Goal: Find specific page/section: Find specific page/section

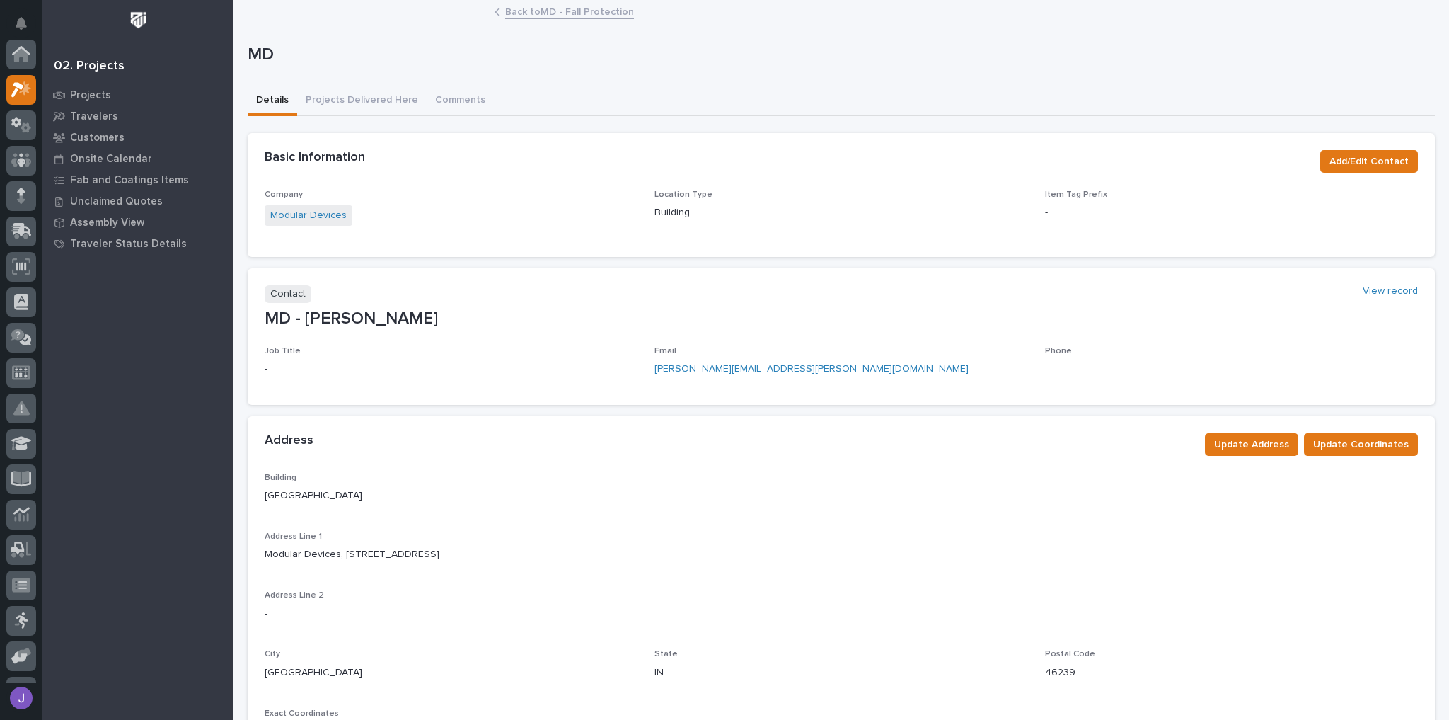
scroll to position [35, 0]
click at [89, 91] on p "Projects" at bounding box center [90, 95] width 41 height 13
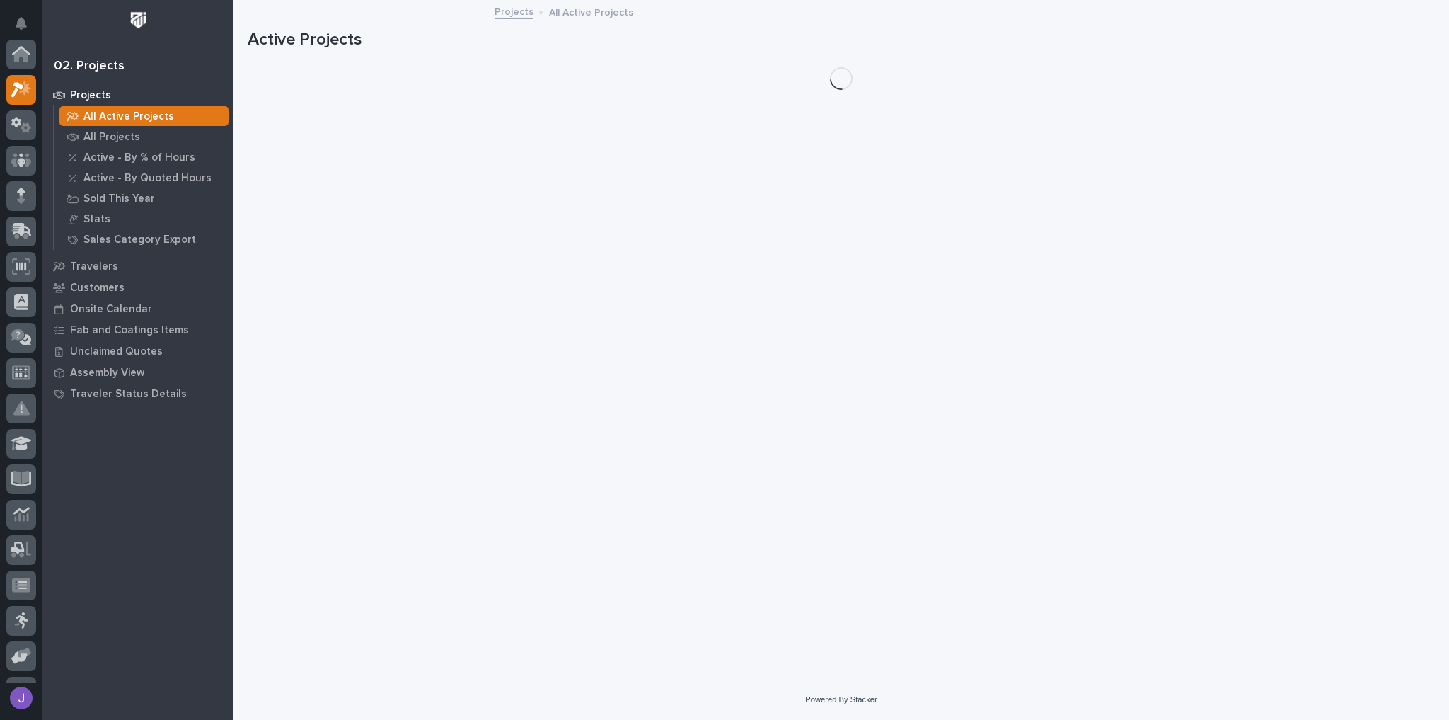
scroll to position [35, 0]
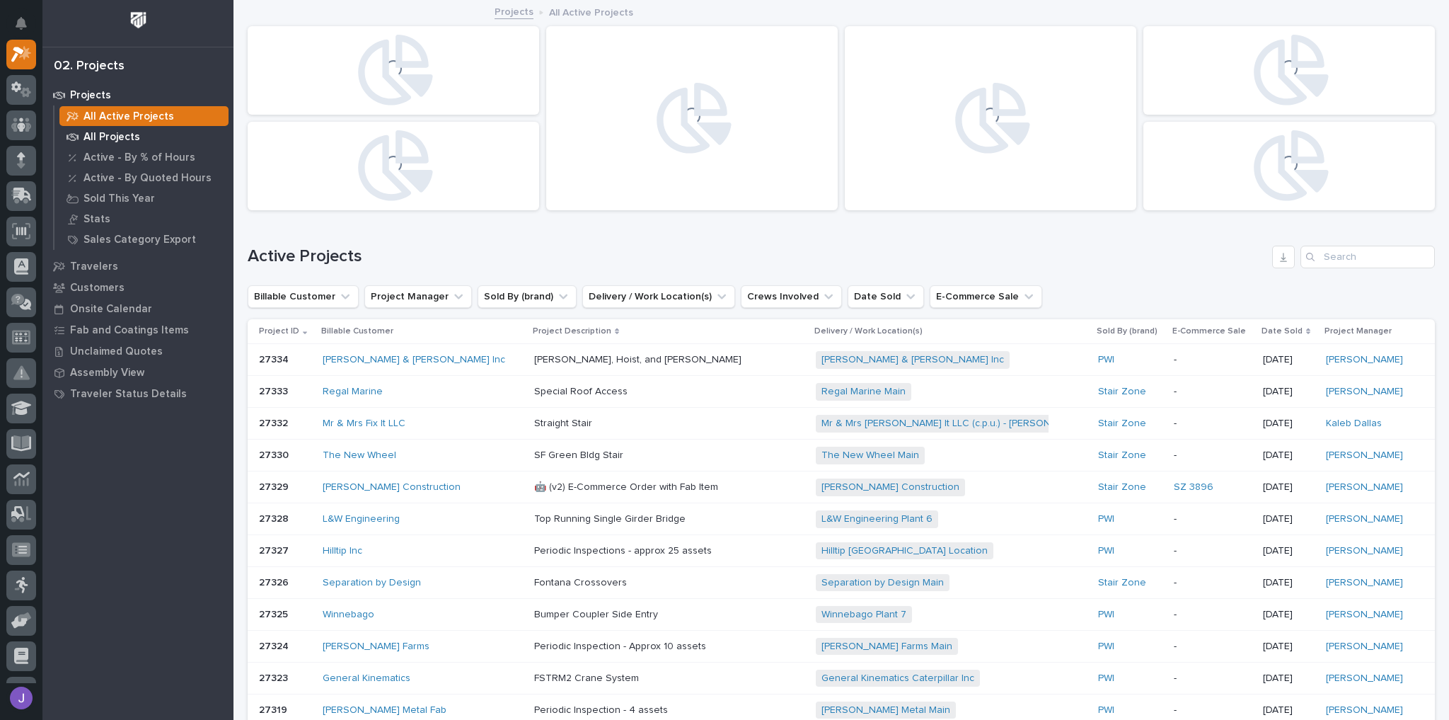
click at [111, 140] on p "All Projects" at bounding box center [111, 137] width 57 height 13
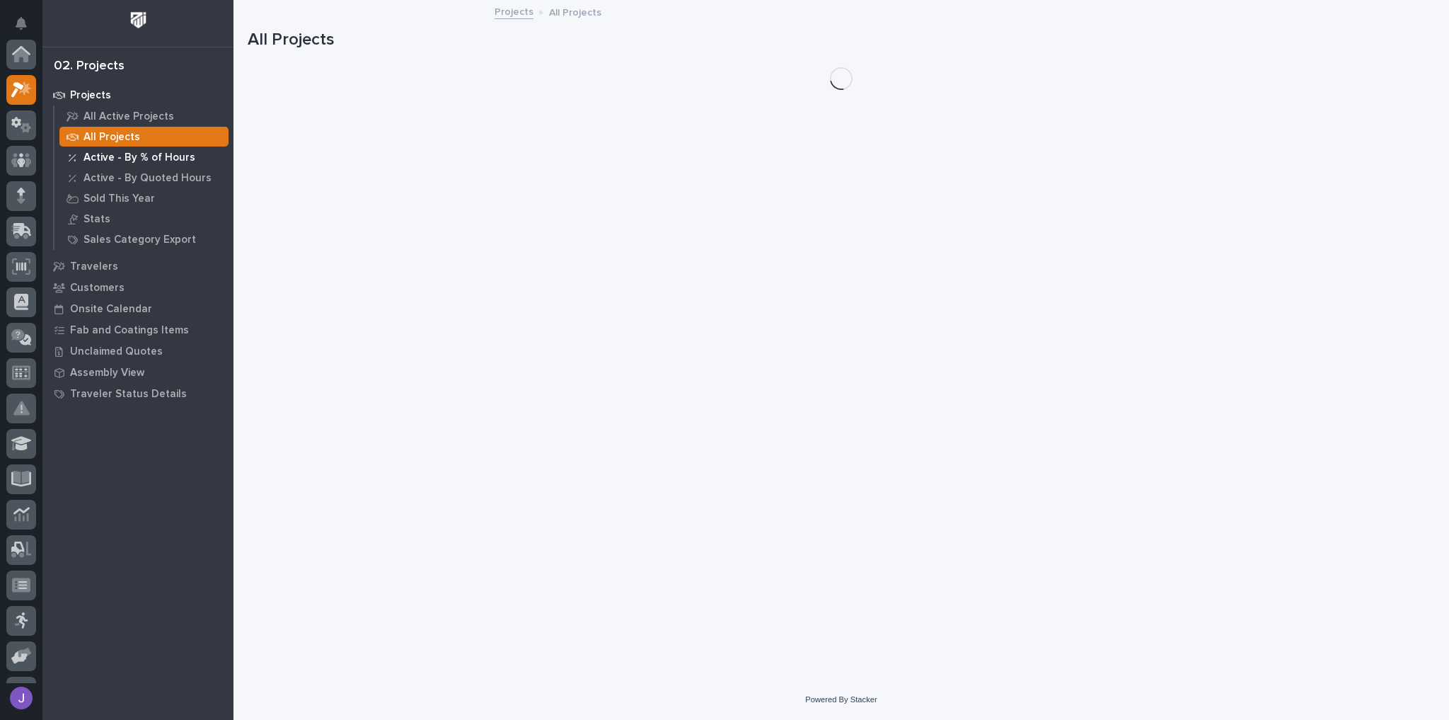
scroll to position [35, 0]
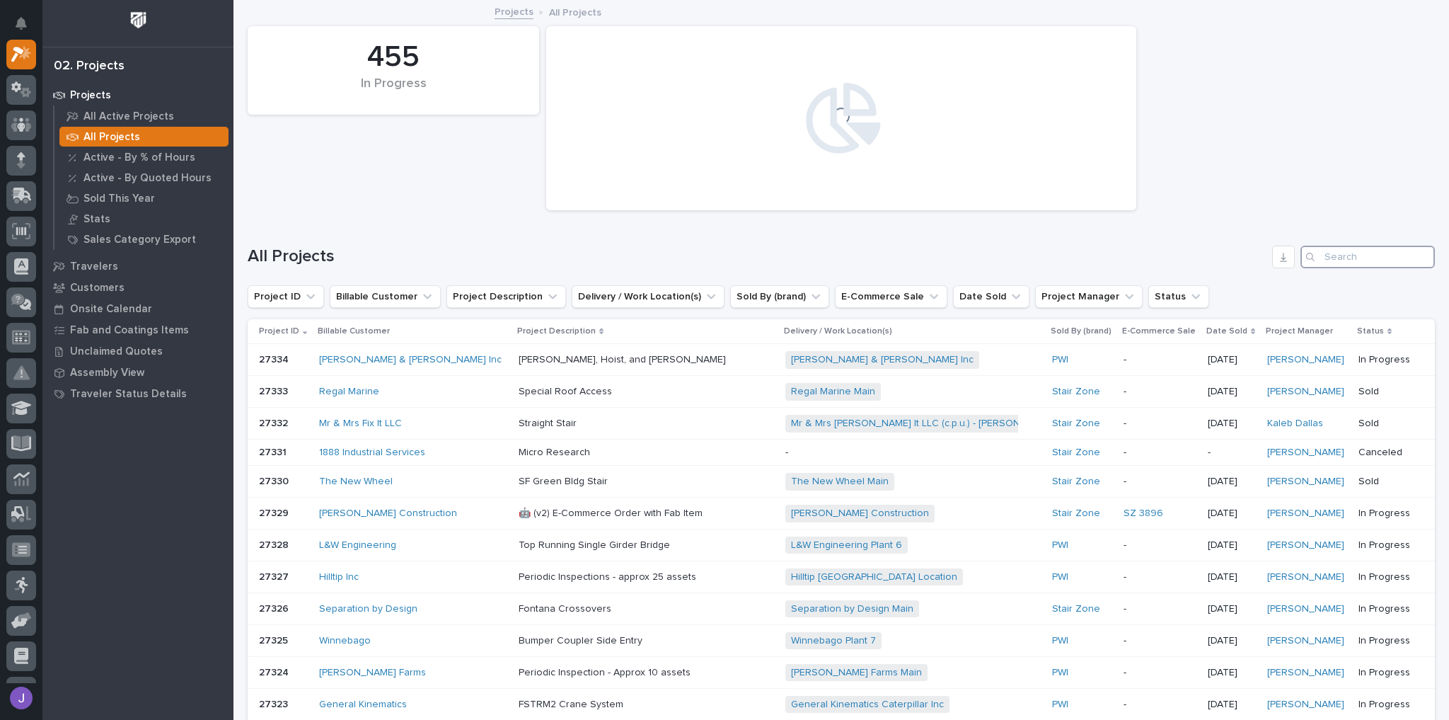
click at [1327, 258] on input "Search" at bounding box center [1367, 257] width 134 height 23
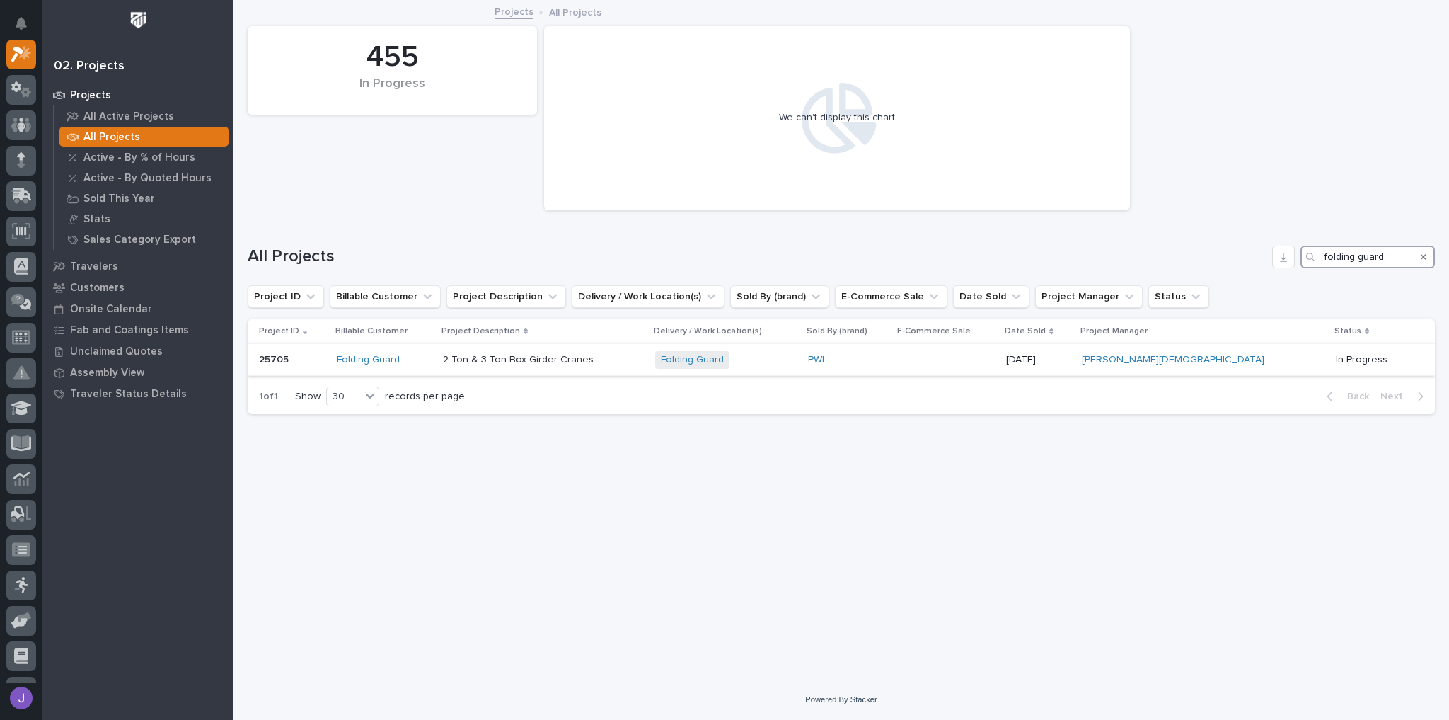
type input "folding guard"
click at [429, 356] on div "Folding Guard" at bounding box center [384, 360] width 94 height 12
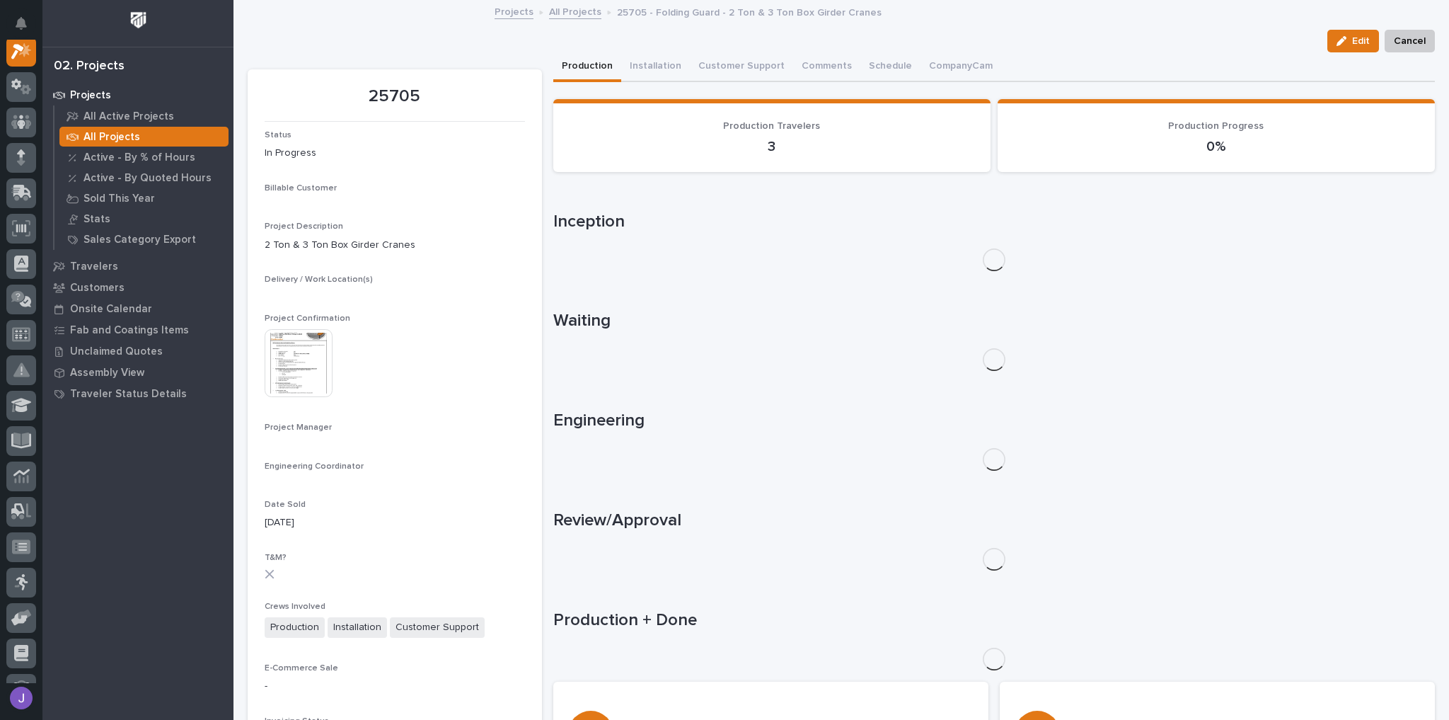
scroll to position [35, 0]
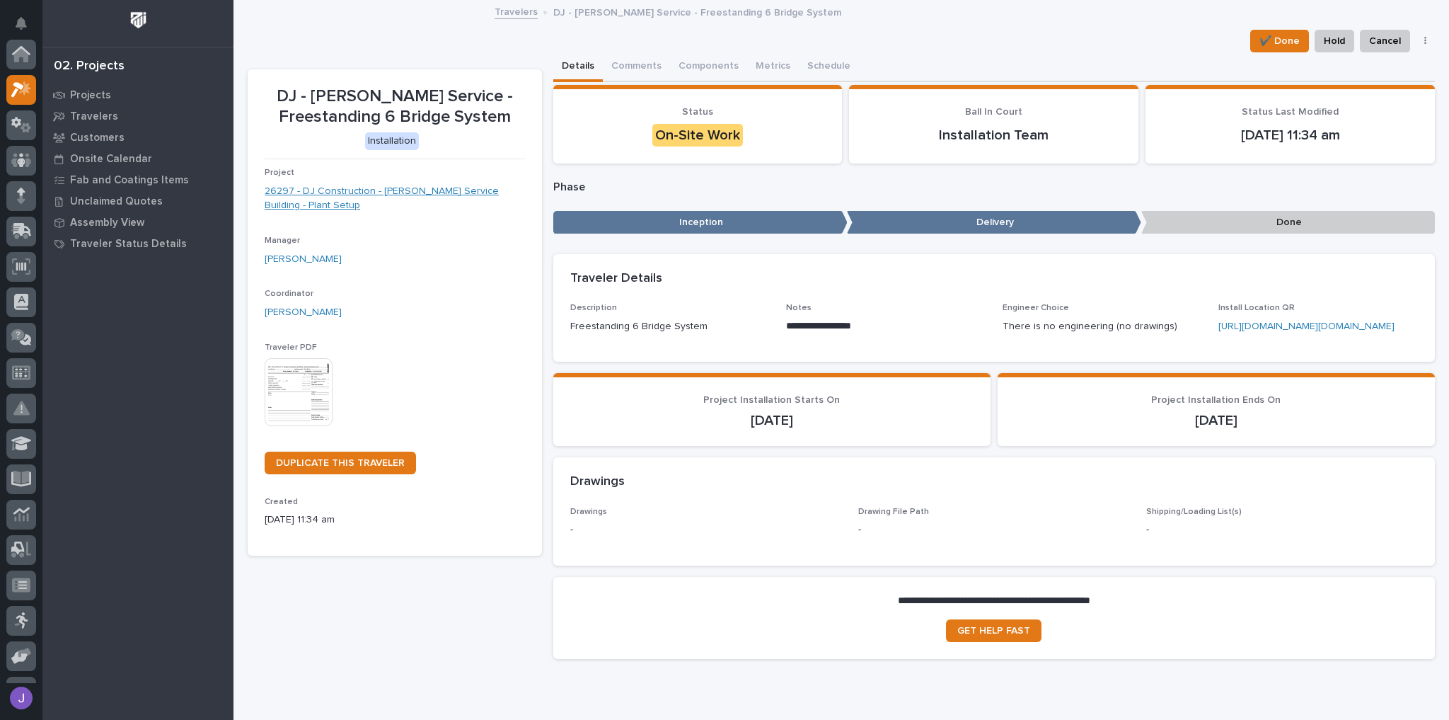
scroll to position [35, 0]
click at [425, 193] on link "26297 - DJ Construction - Brinkley Service Building - Plant Setup" at bounding box center [395, 199] width 260 height 30
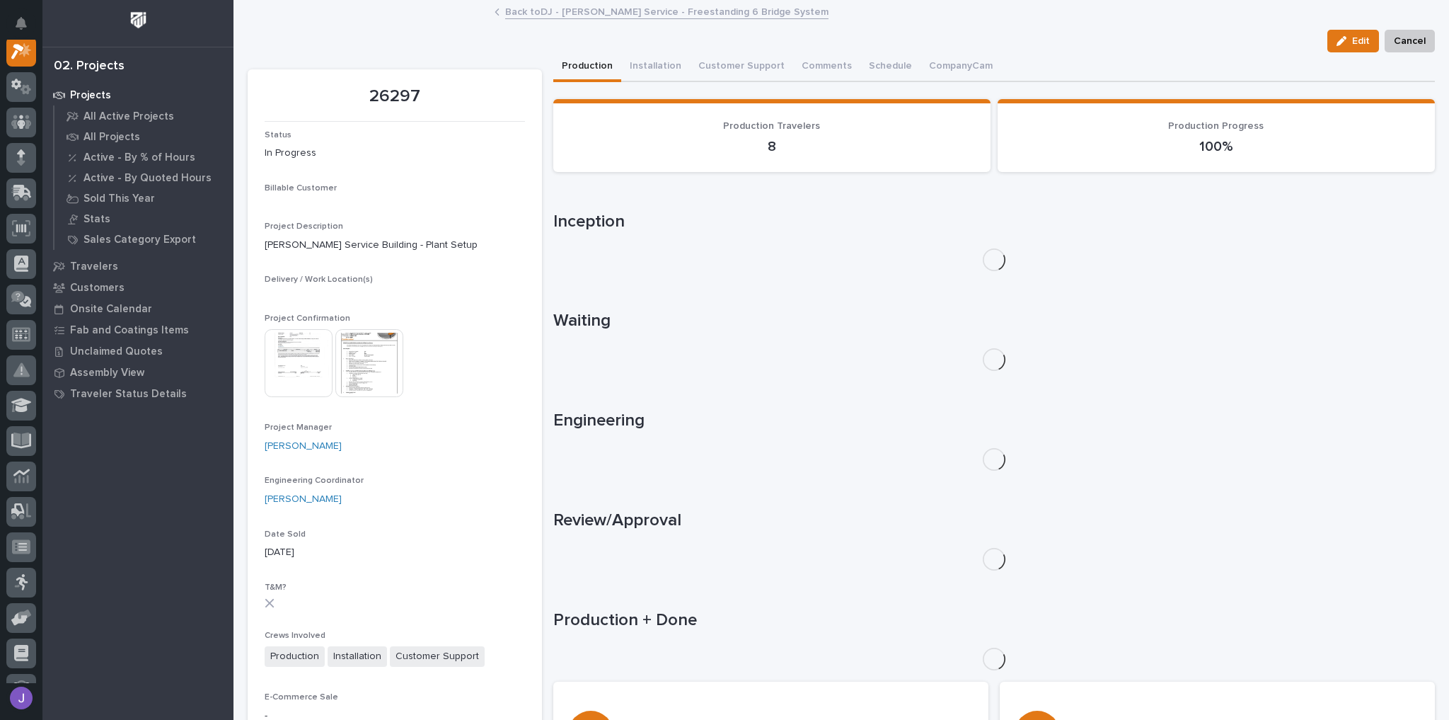
scroll to position [35, 0]
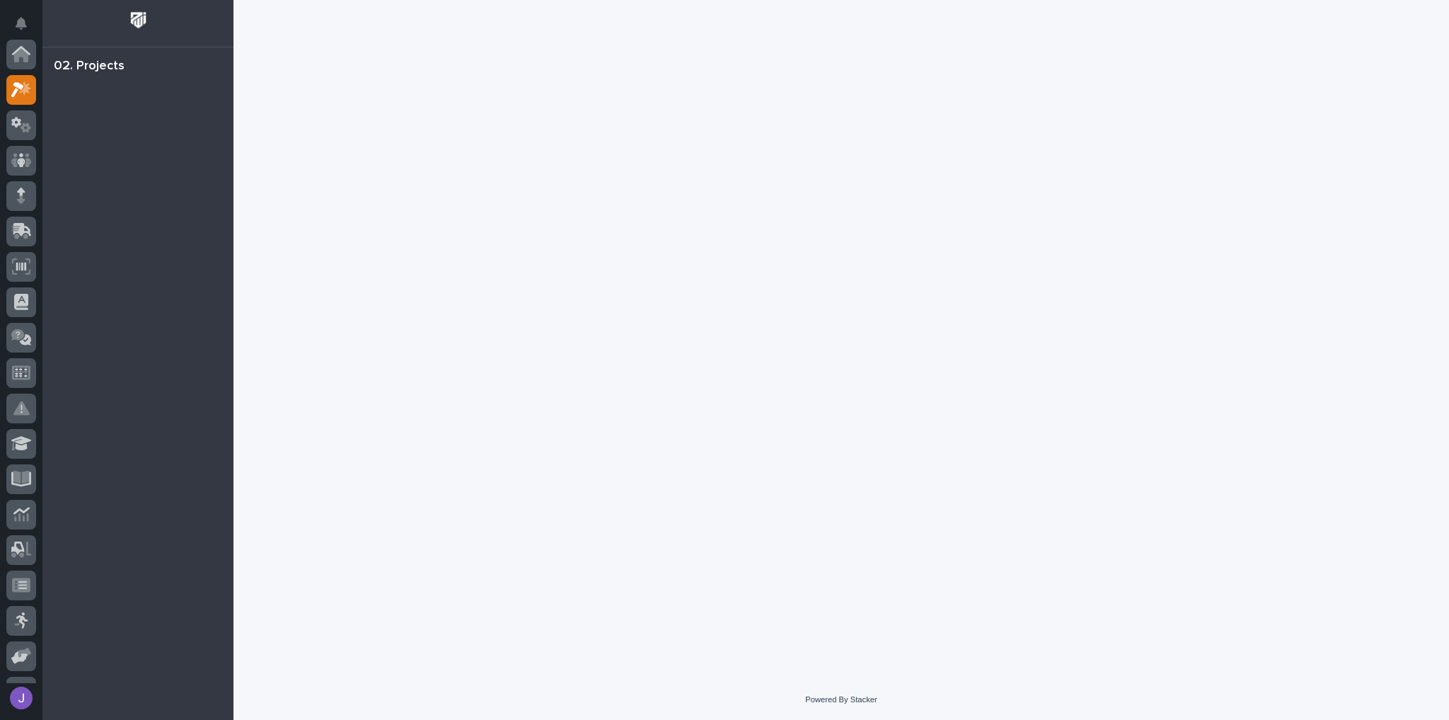
scroll to position [35, 0]
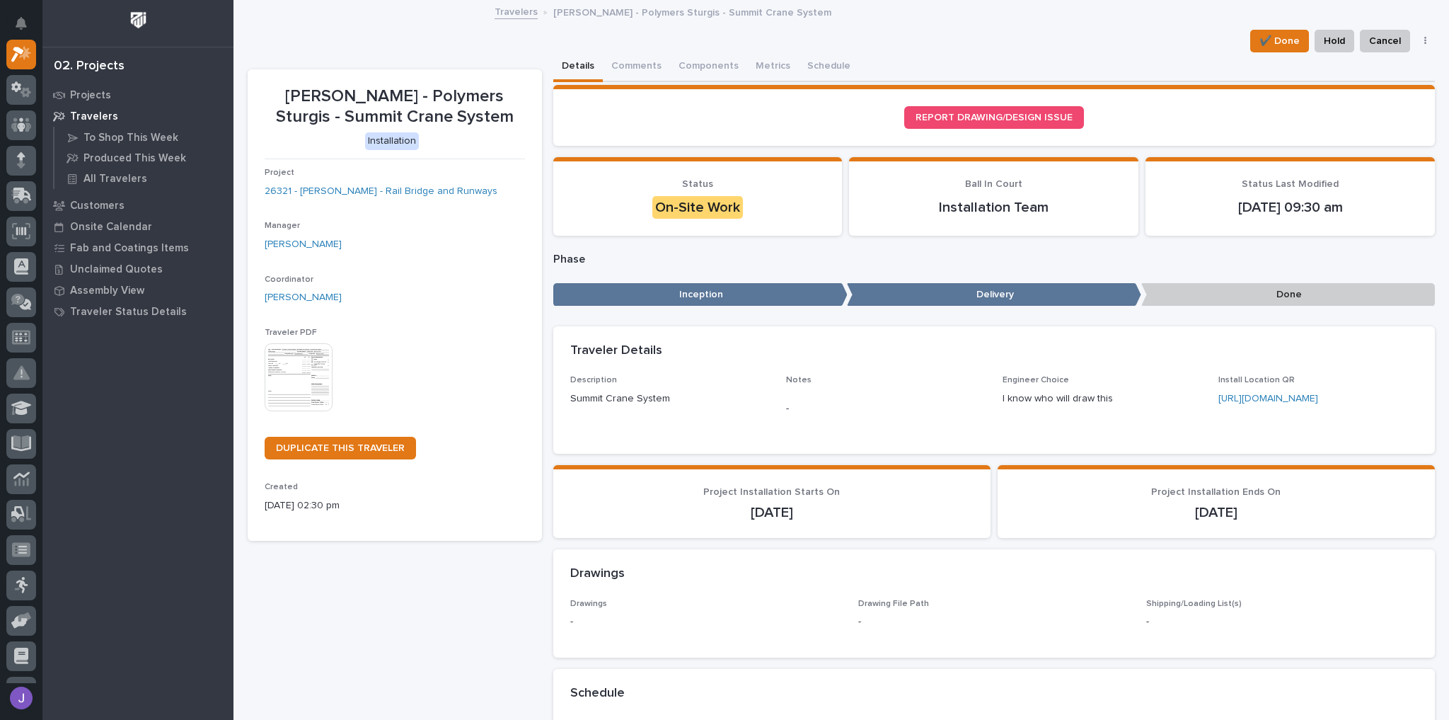
click at [285, 389] on img at bounding box center [299, 377] width 68 height 68
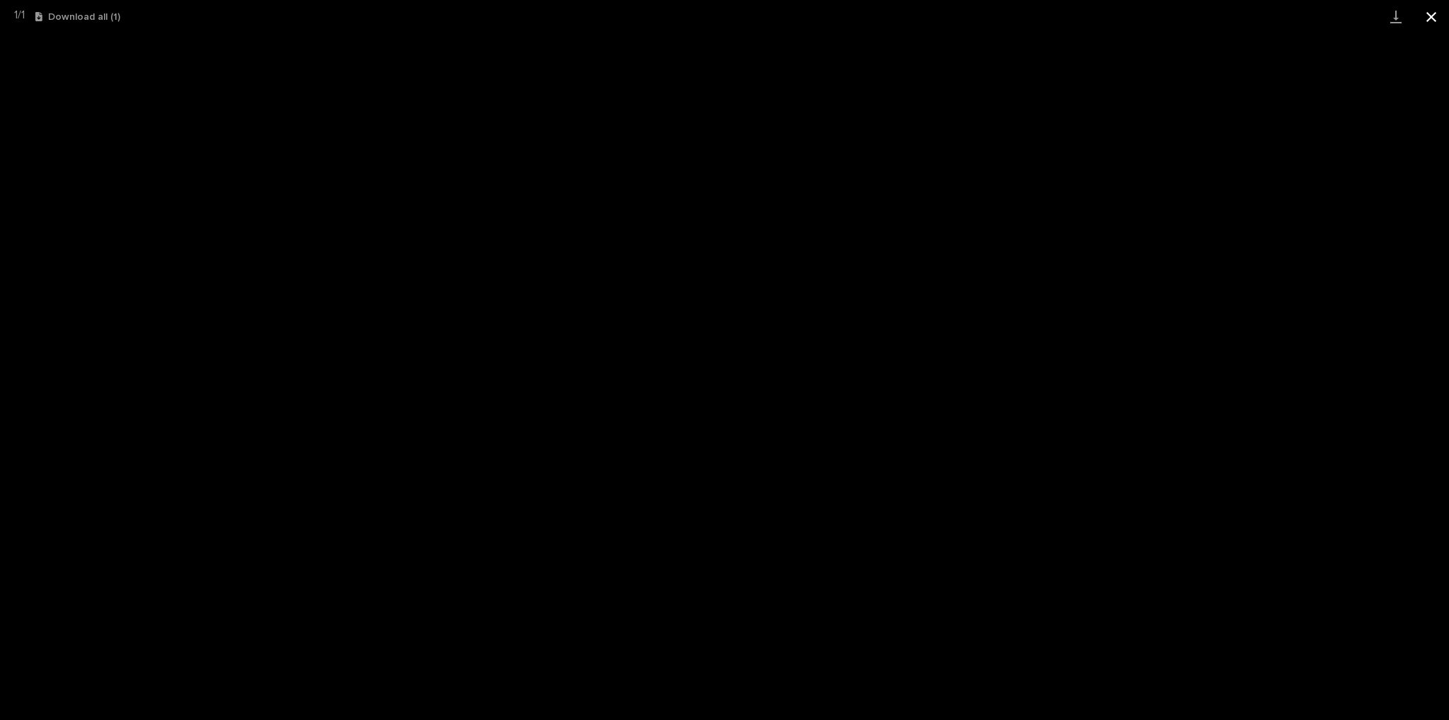
click at [1432, 23] on button "Close gallery" at bounding box center [1431, 16] width 35 height 33
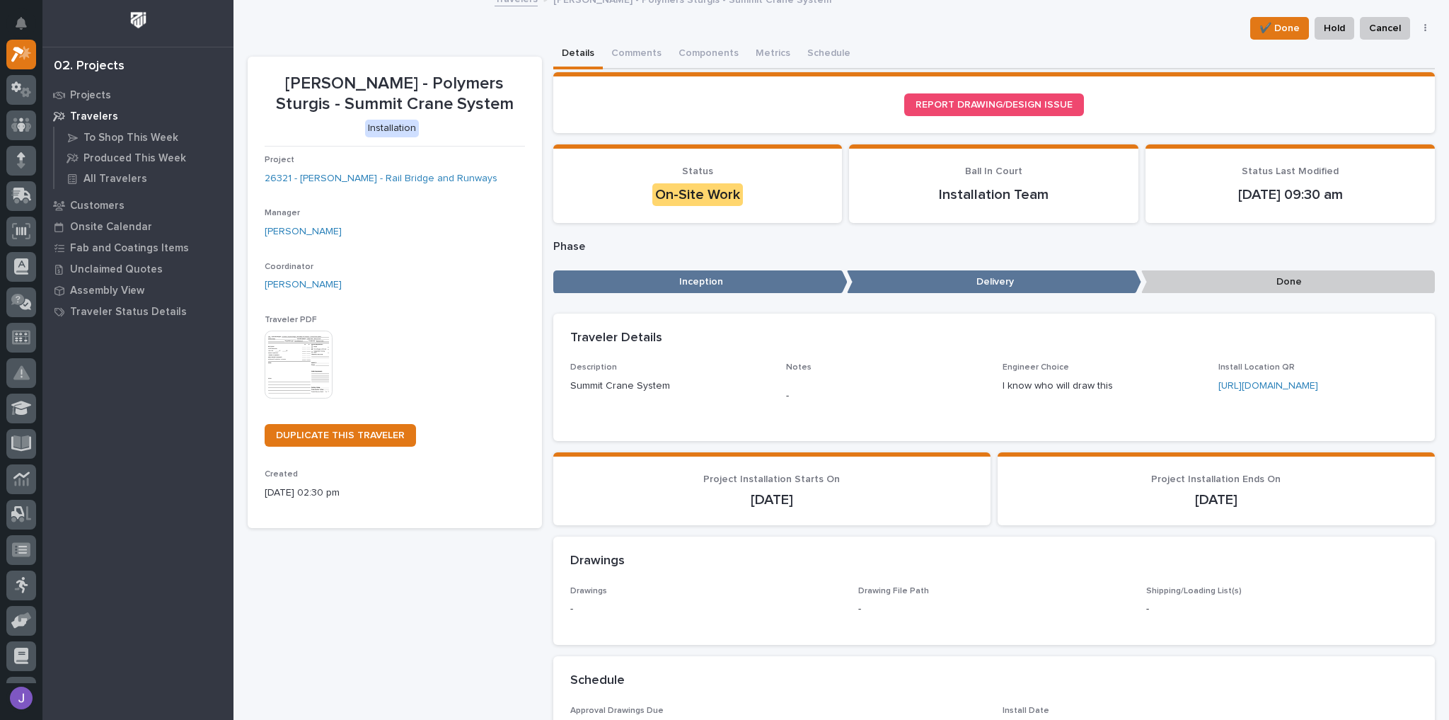
scroll to position [0, 0]
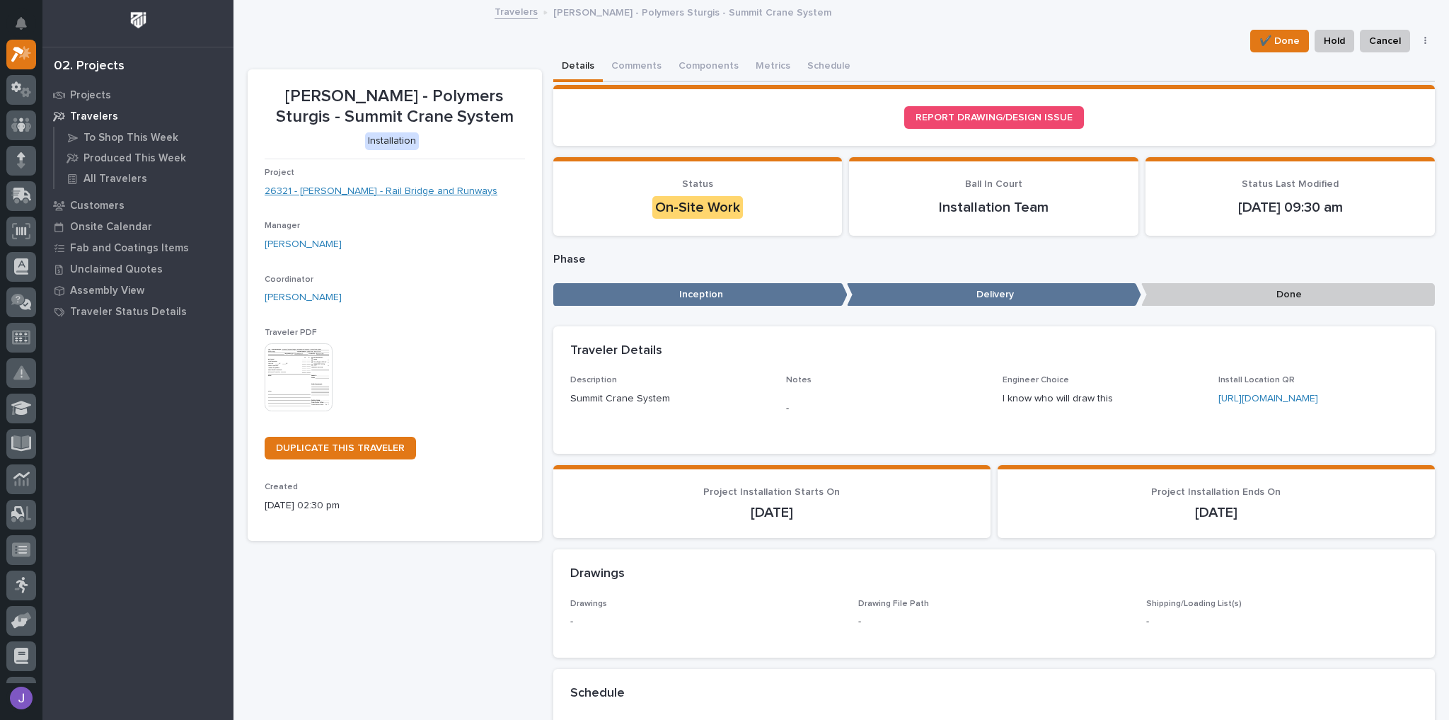
click at [454, 189] on link "26321 - James Ware - Rail Bridge and Runways" at bounding box center [381, 191] width 233 height 15
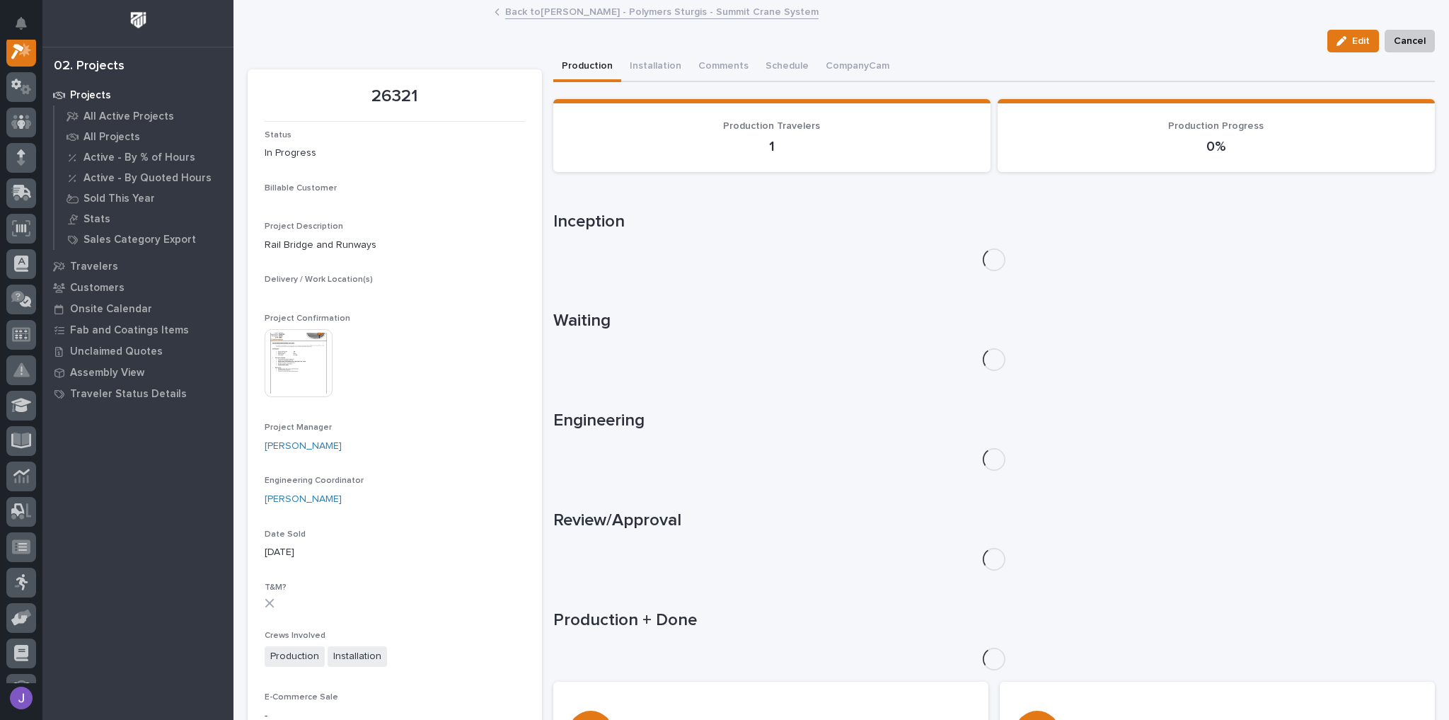
scroll to position [35, 0]
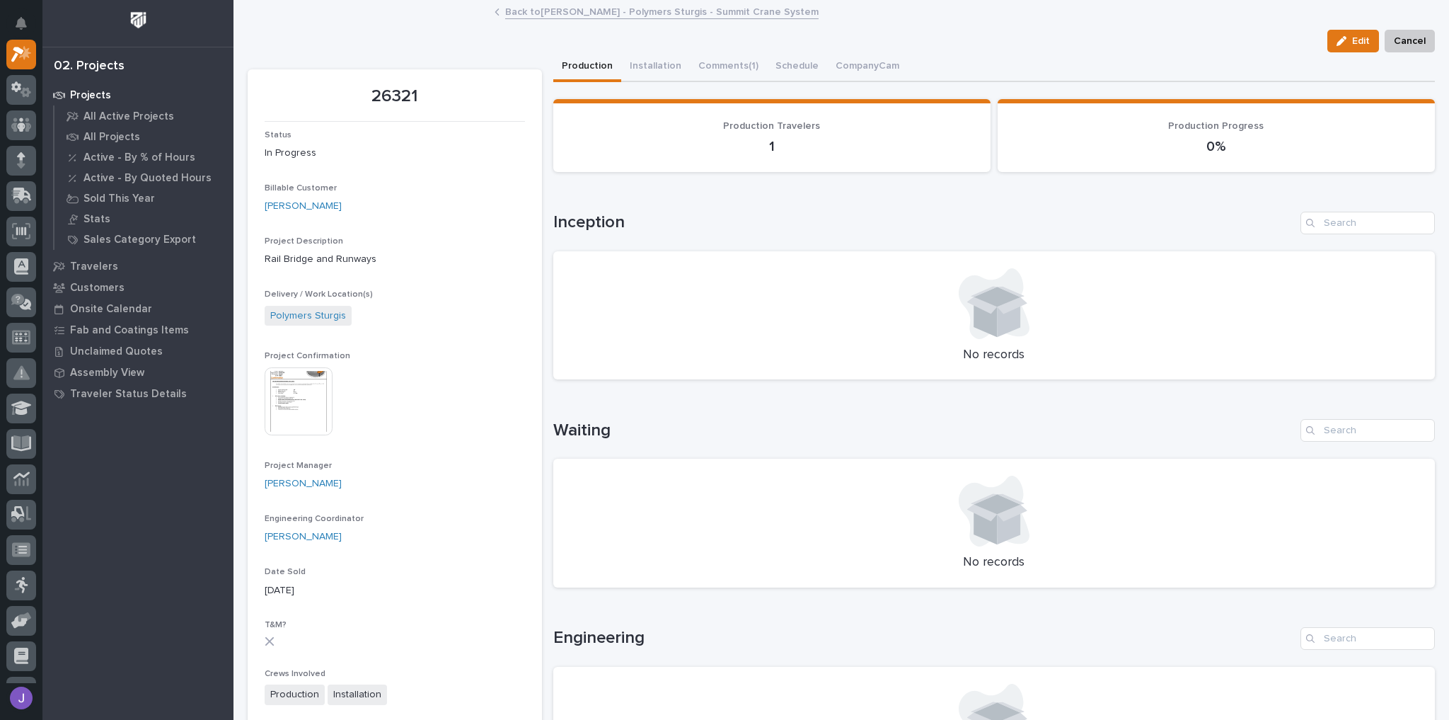
click at [298, 379] on img at bounding box center [299, 401] width 68 height 68
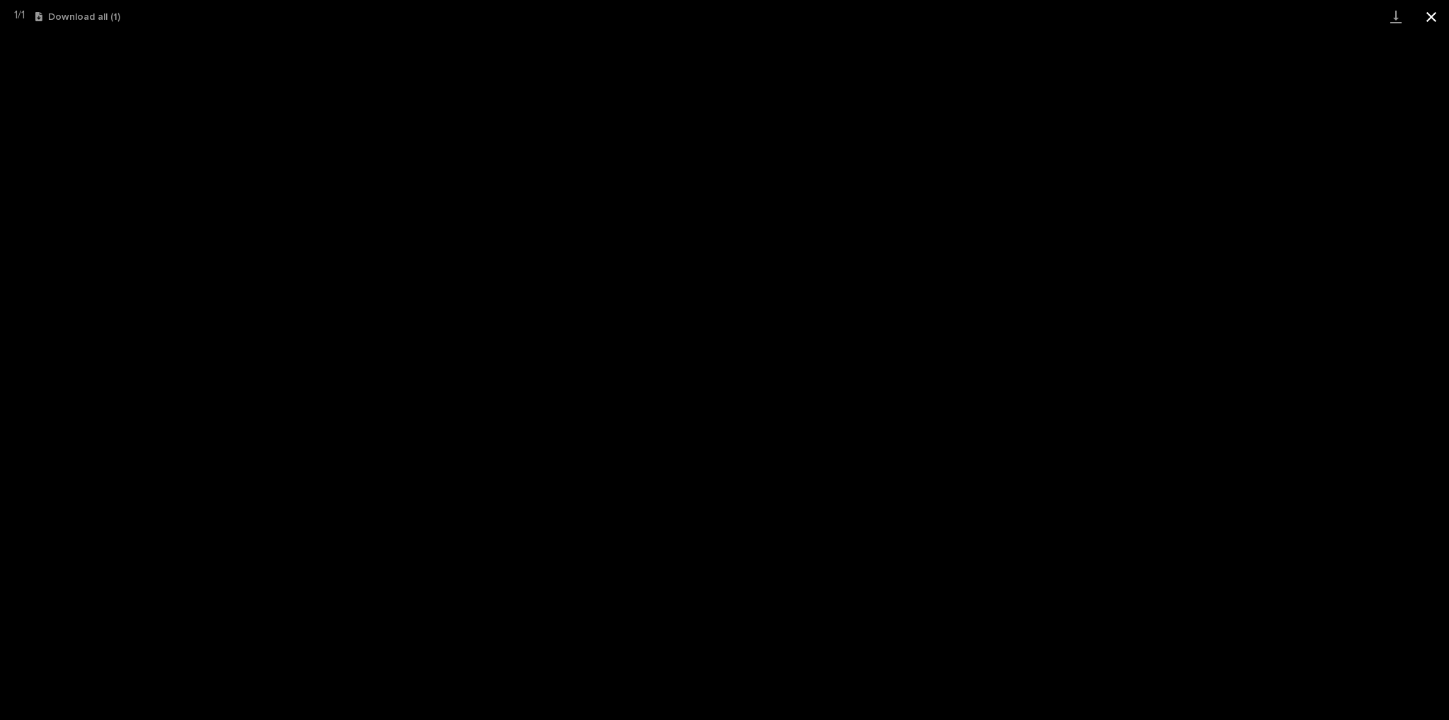
click at [1436, 18] on button "Close gallery" at bounding box center [1431, 16] width 35 height 33
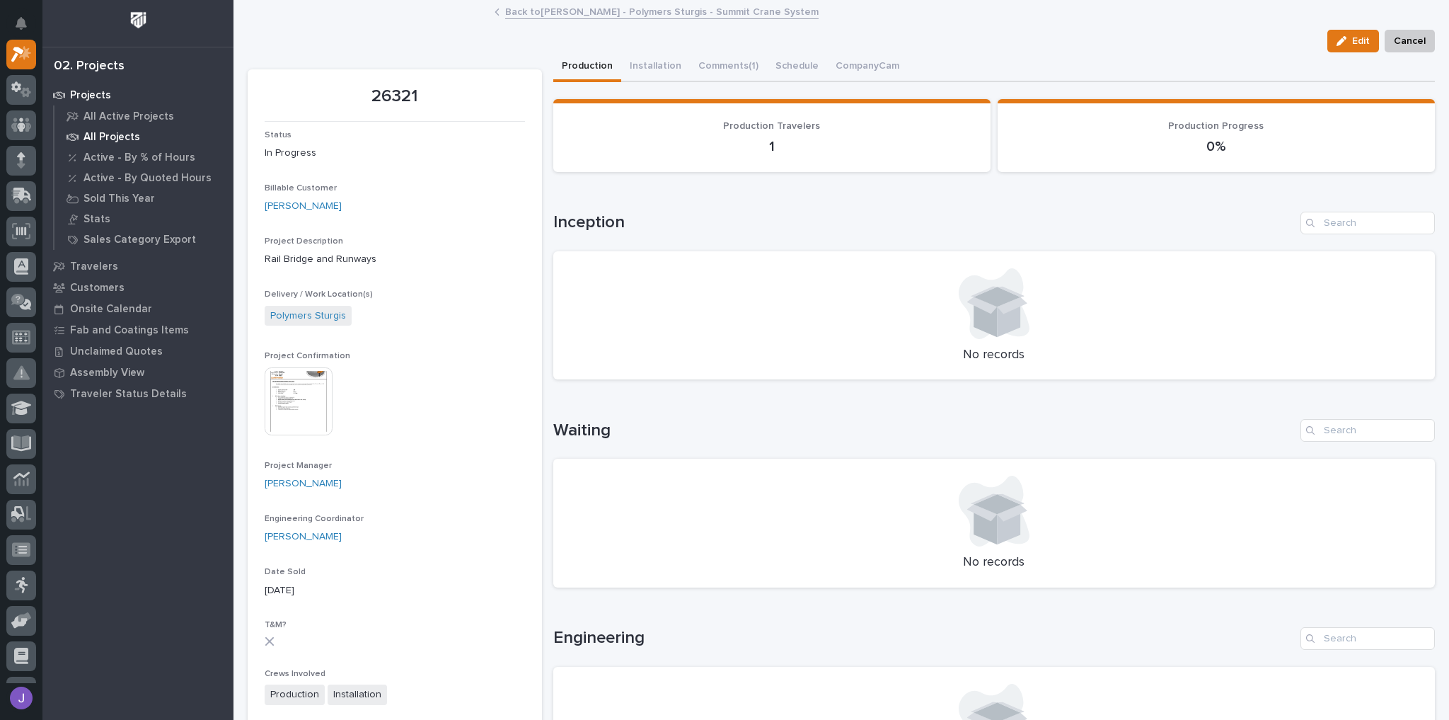
click at [128, 134] on p "All Projects" at bounding box center [111, 137] width 57 height 13
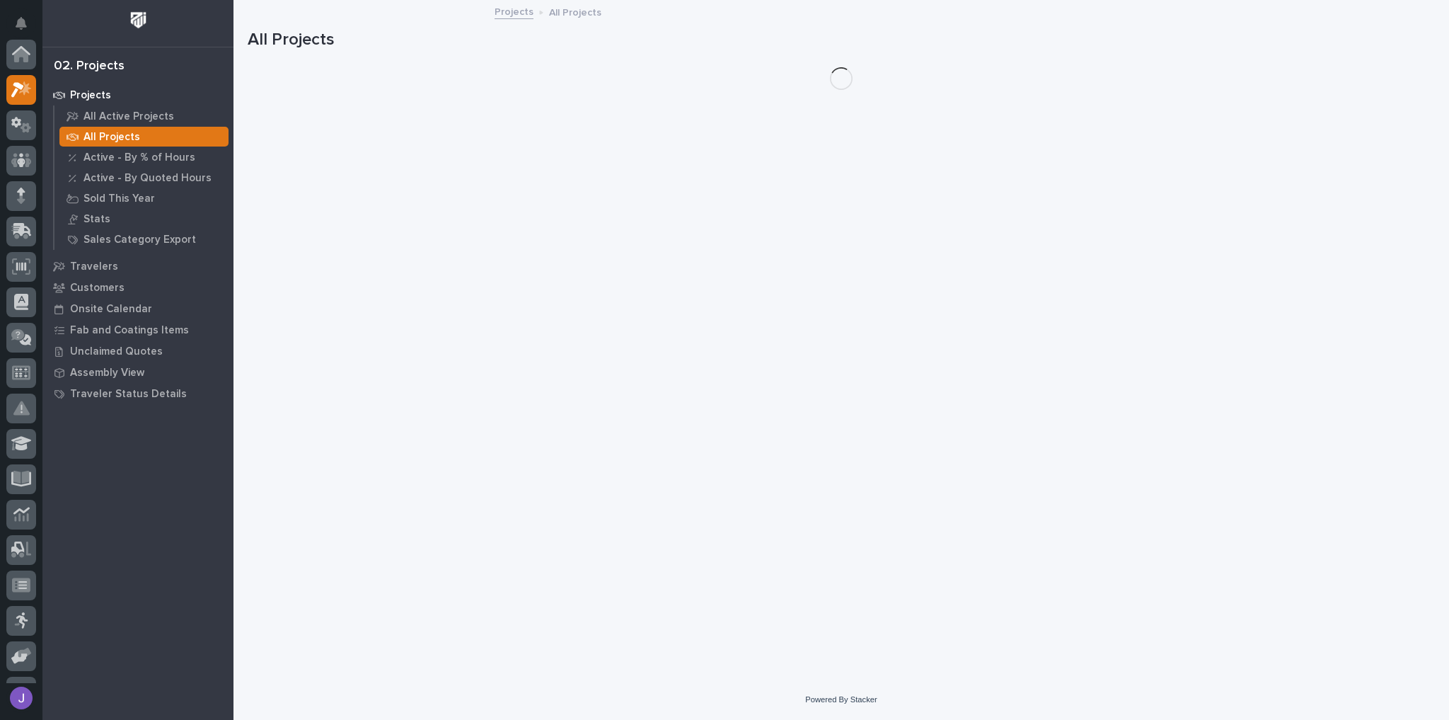
scroll to position [35, 0]
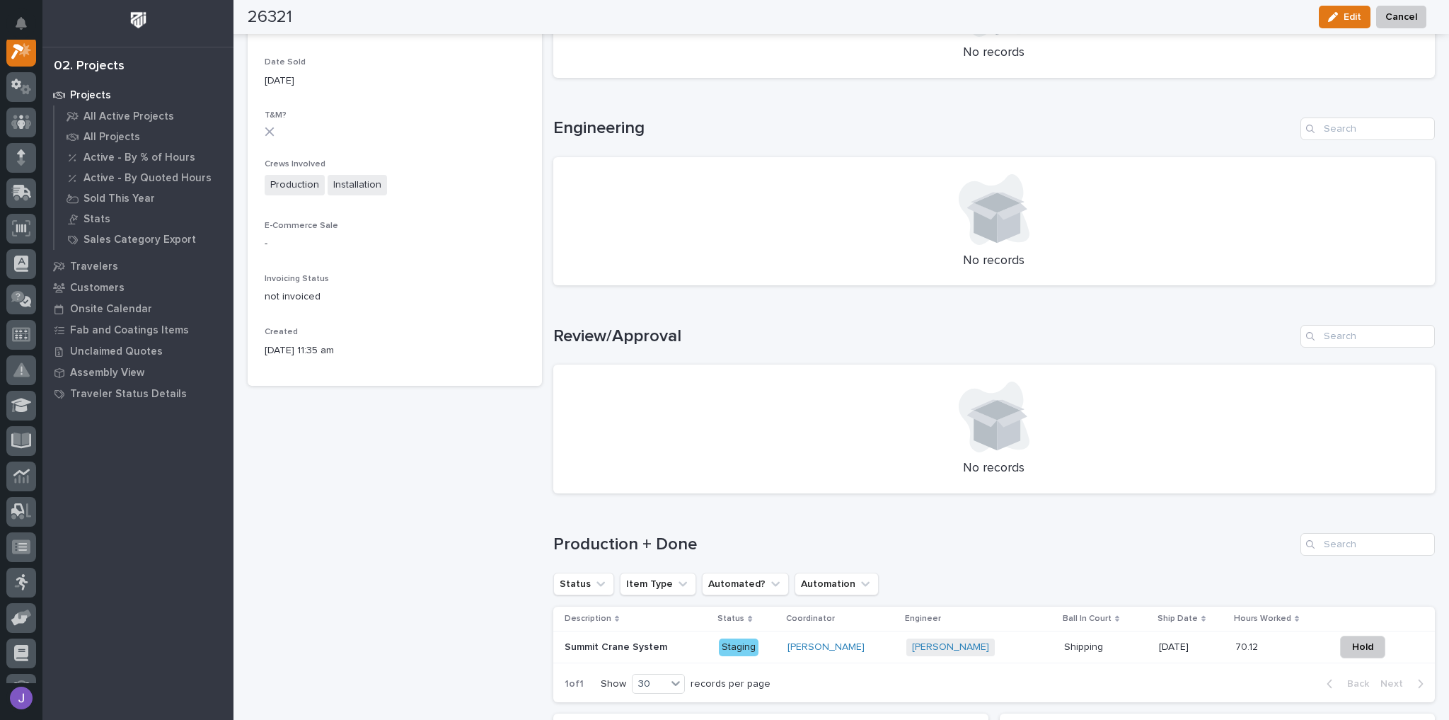
scroll to position [726, 0]
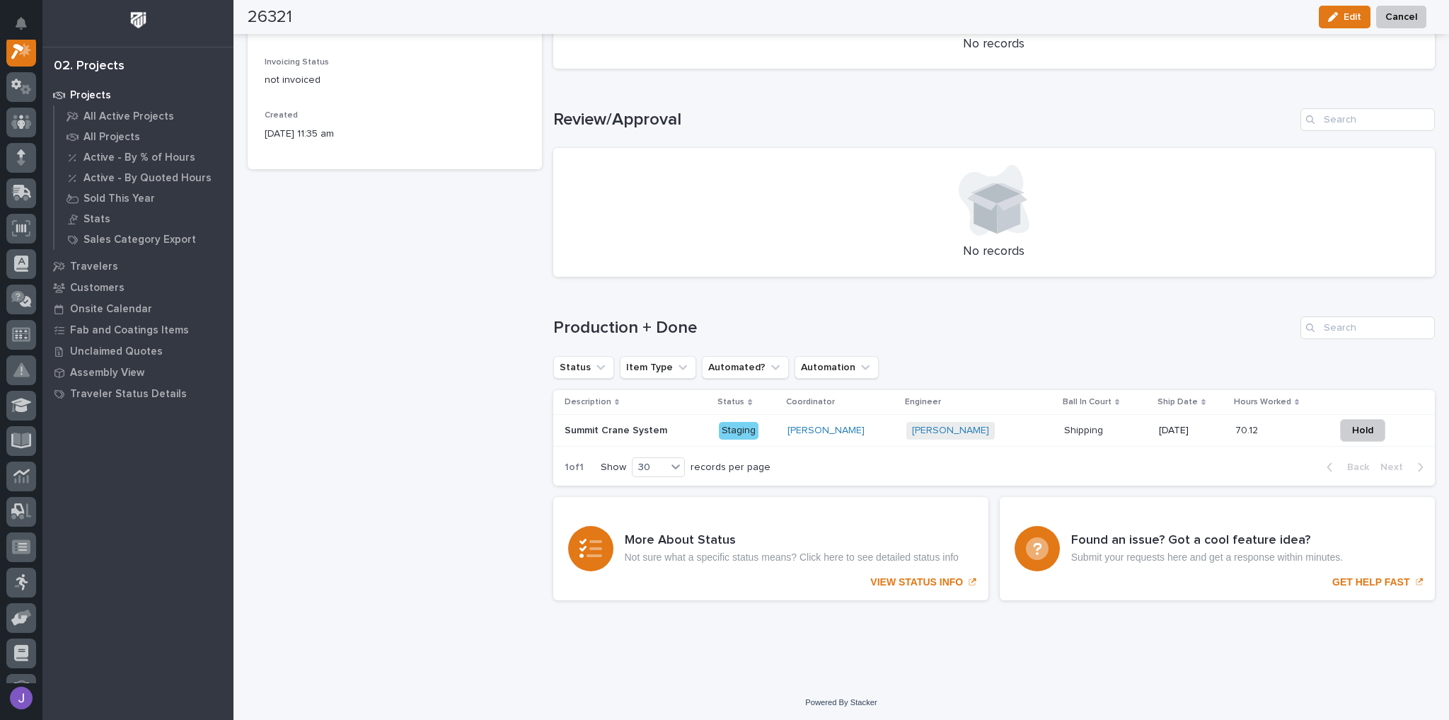
click at [637, 427] on p "Summit Crane System" at bounding box center [617, 429] width 105 height 15
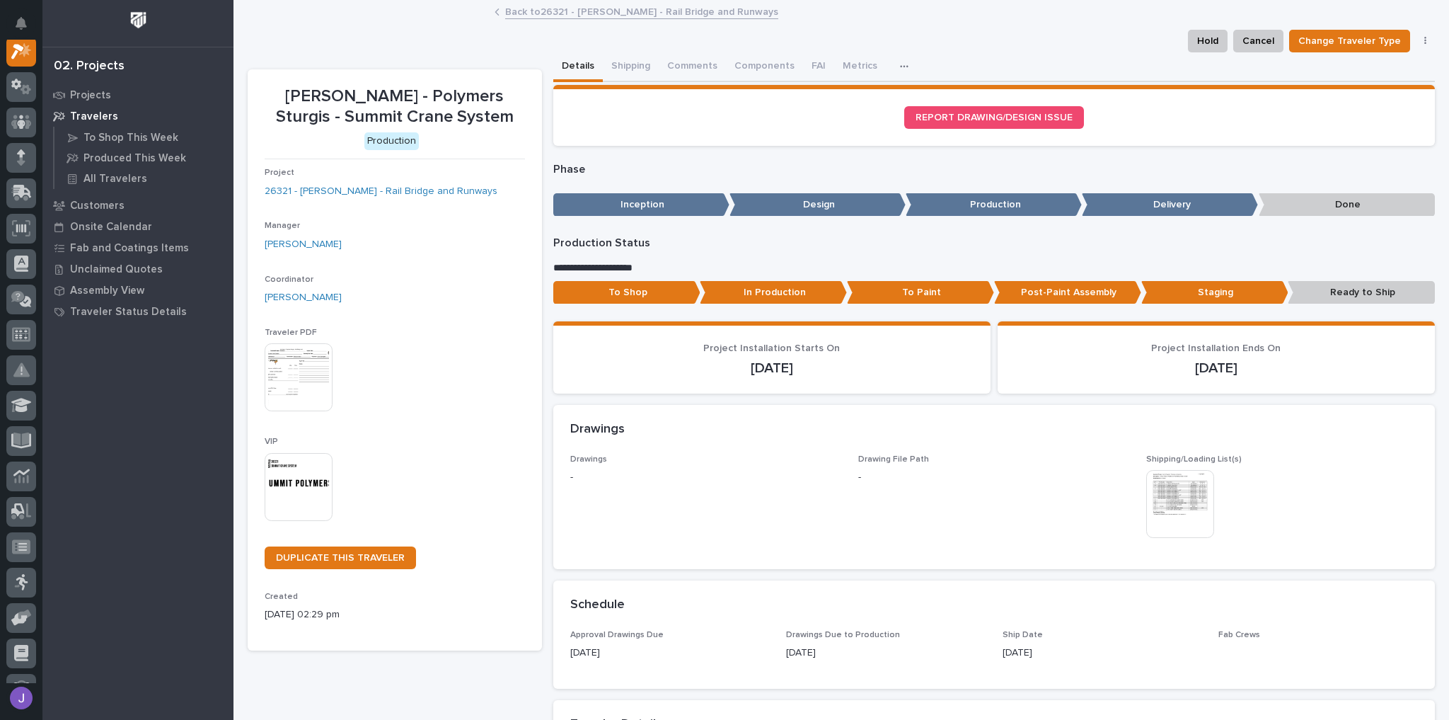
scroll to position [35, 0]
click at [632, 62] on button "Shipping" at bounding box center [631, 67] width 56 height 30
